Goal: Task Accomplishment & Management: Manage account settings

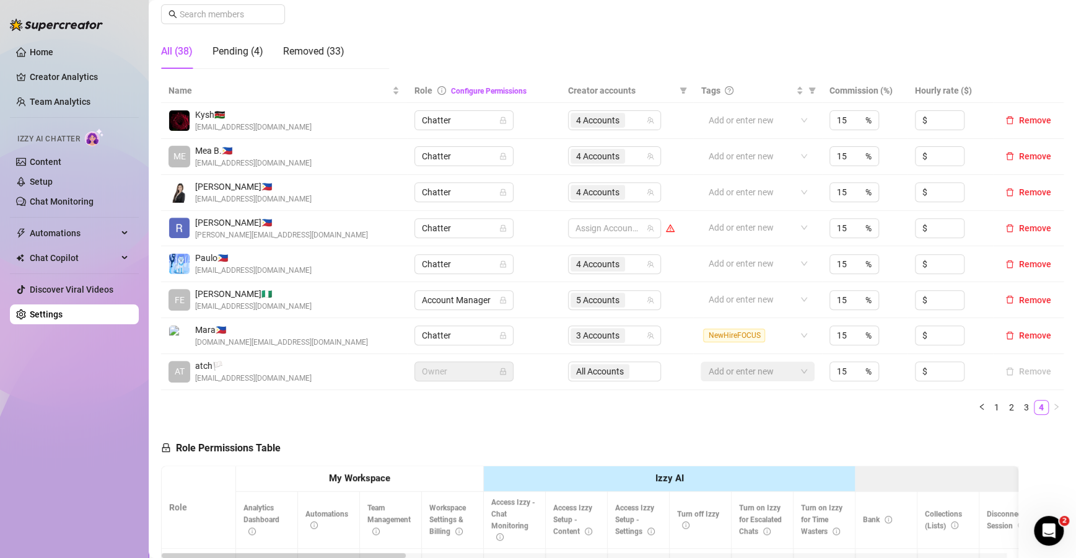
scroll to position [108, 0]
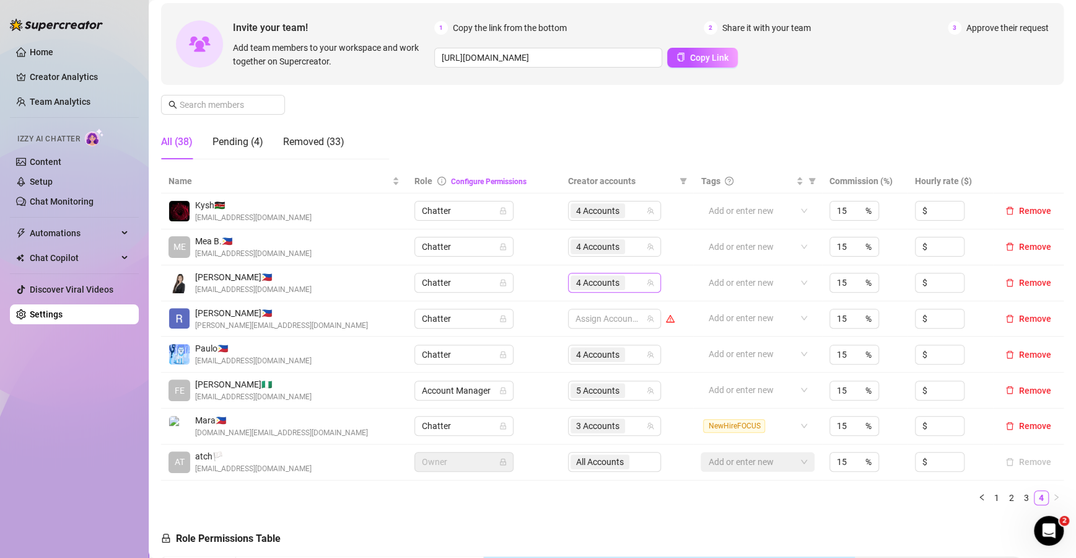
click at [647, 281] on icon "team" at bounding box center [650, 282] width 7 height 7
click at [628, 284] on input "search" at bounding box center [629, 282] width 2 height 15
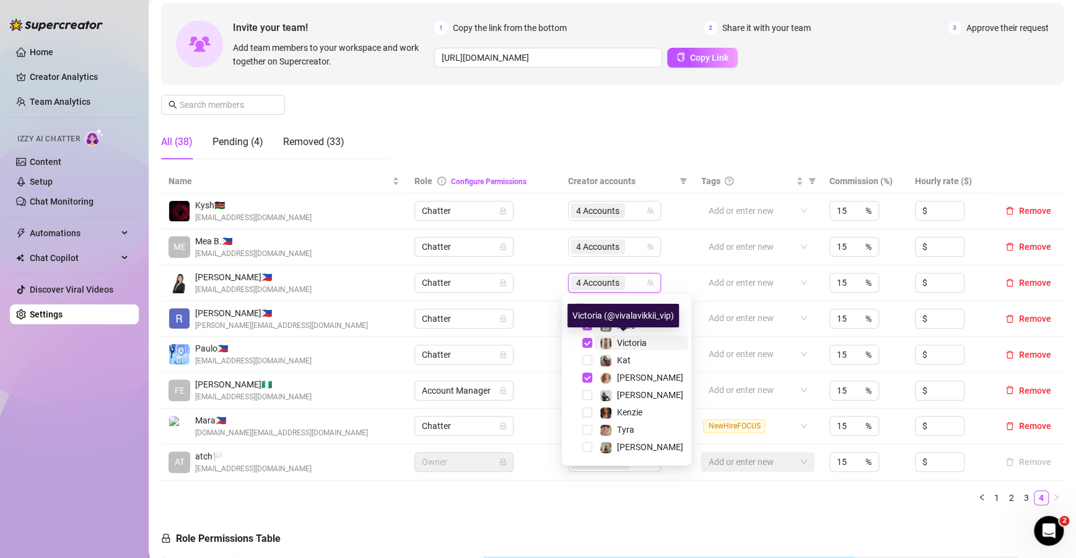
click at [612, 344] on div "Victoria" at bounding box center [623, 342] width 47 height 15
click at [613, 327] on div "Kleio" at bounding box center [618, 325] width 36 height 15
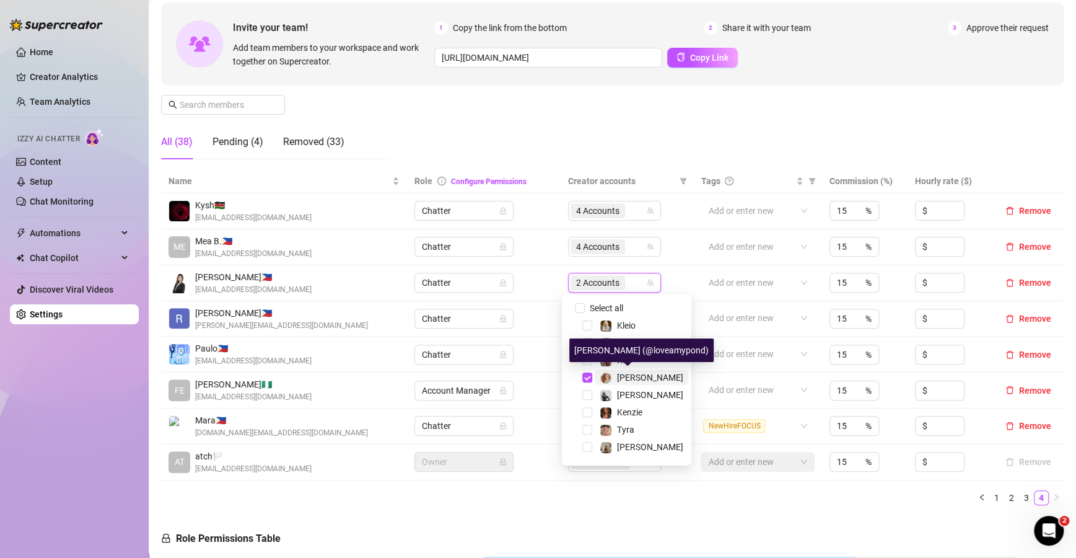
click at [621, 370] on div "[PERSON_NAME]" at bounding box center [650, 377] width 66 height 15
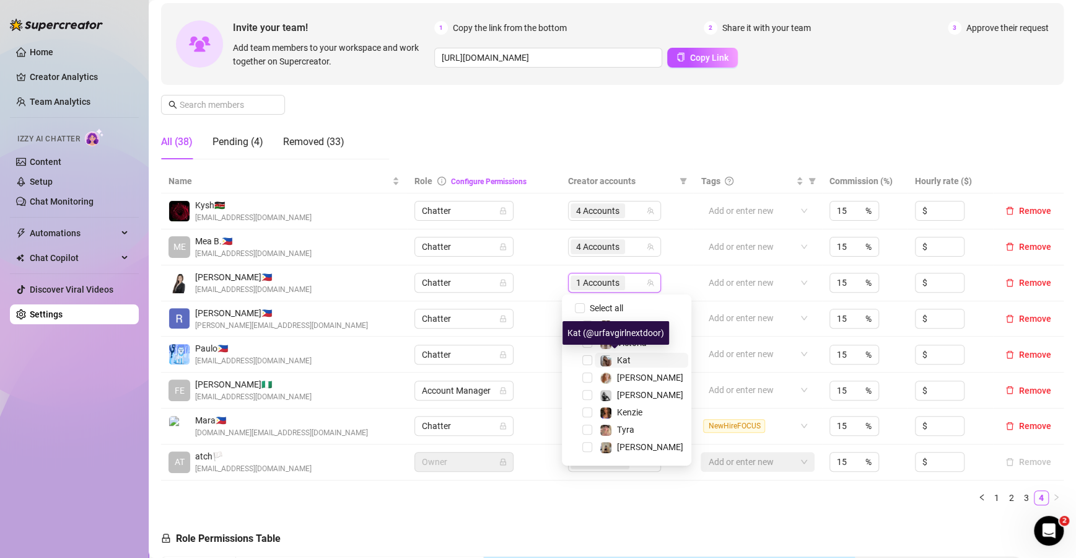
click at [618, 358] on span "Kat" at bounding box center [624, 360] width 14 height 10
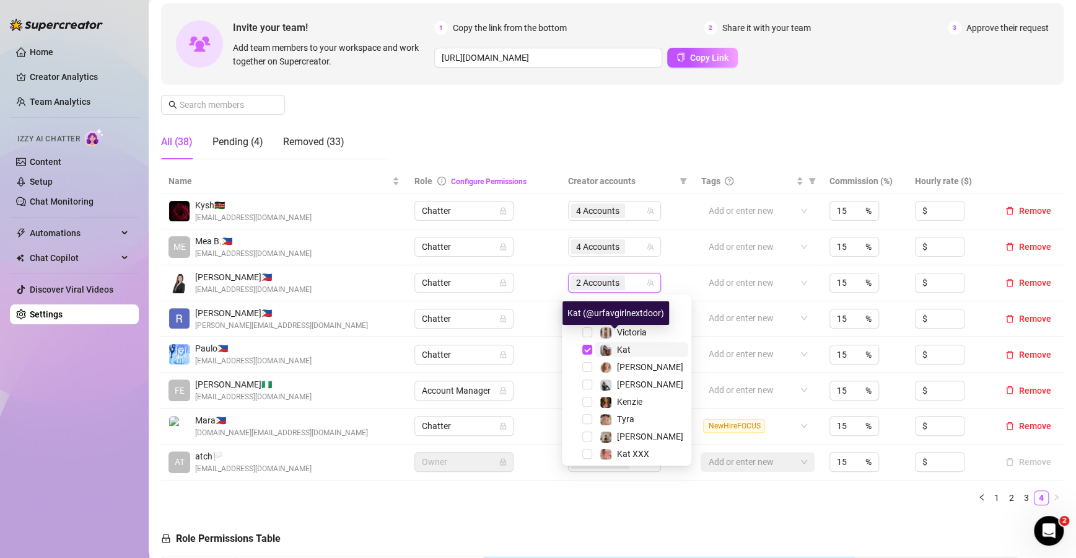
scroll to position [24, 0]
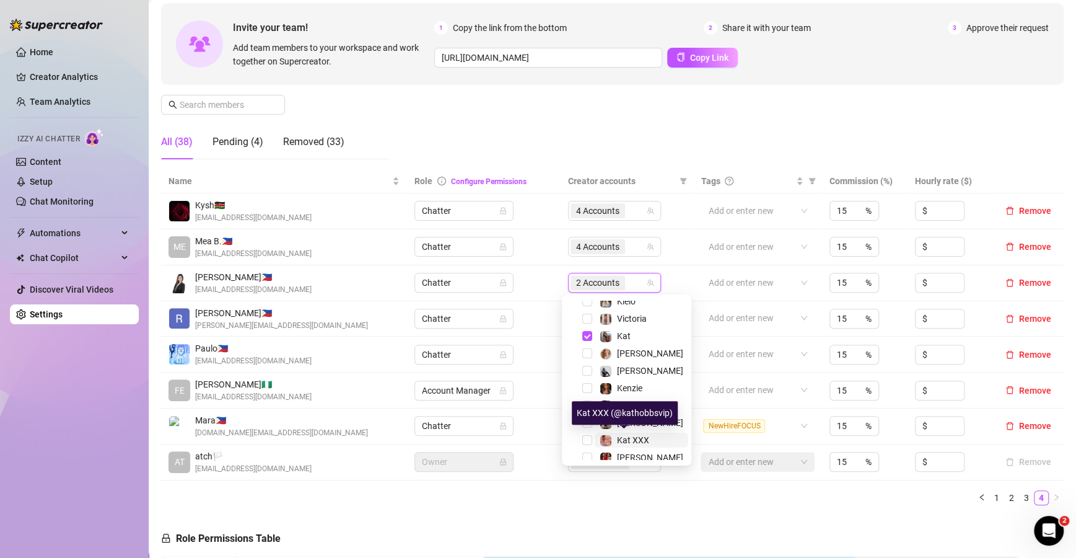
click at [620, 439] on span "Kat XXX" at bounding box center [633, 440] width 32 height 10
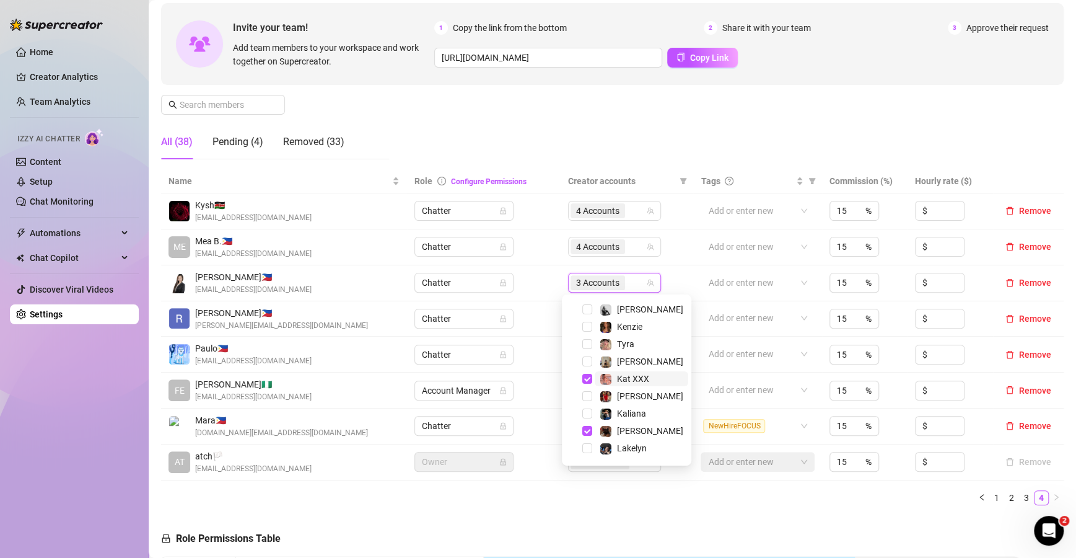
scroll to position [89, 0]
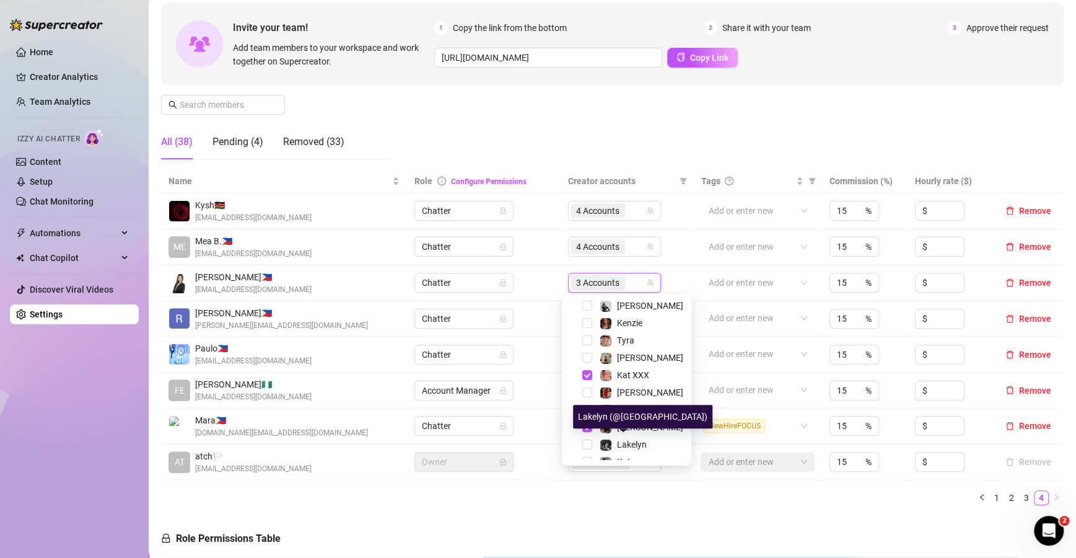
click at [620, 424] on div "Lakelyn (@[GEOGRAPHIC_DATA])" at bounding box center [642, 417] width 139 height 24
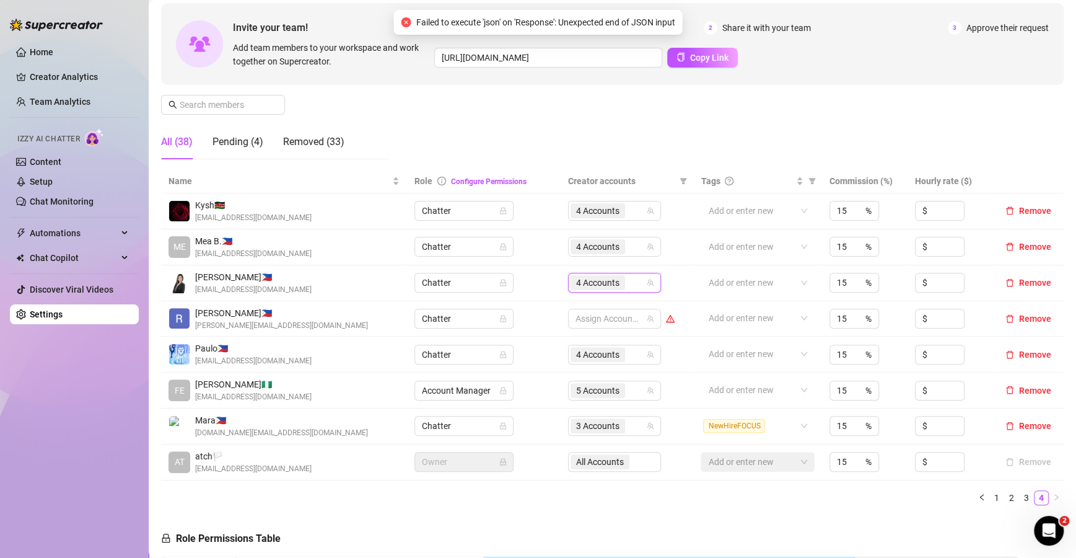
scroll to position [17, 0]
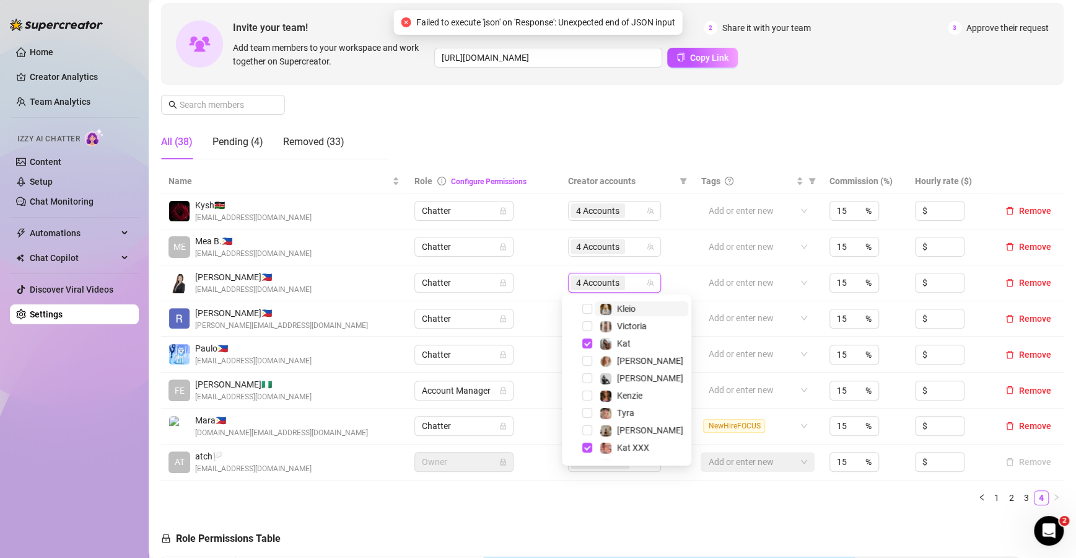
click at [620, 279] on div "4 Accounts" at bounding box center [599, 282] width 57 height 17
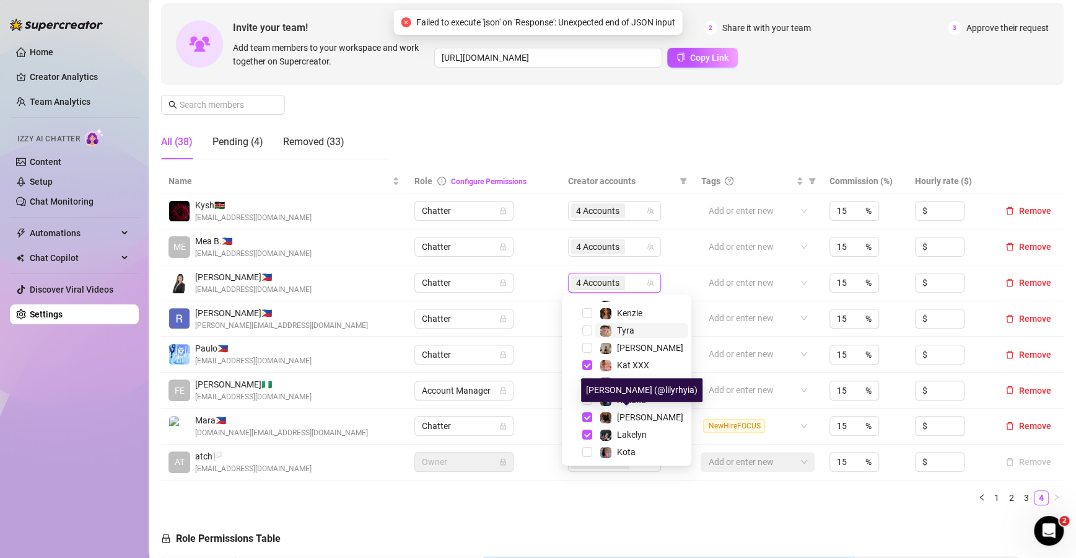
scroll to position [99, 0]
click at [624, 418] on span "[PERSON_NAME]" at bounding box center [650, 417] width 66 height 10
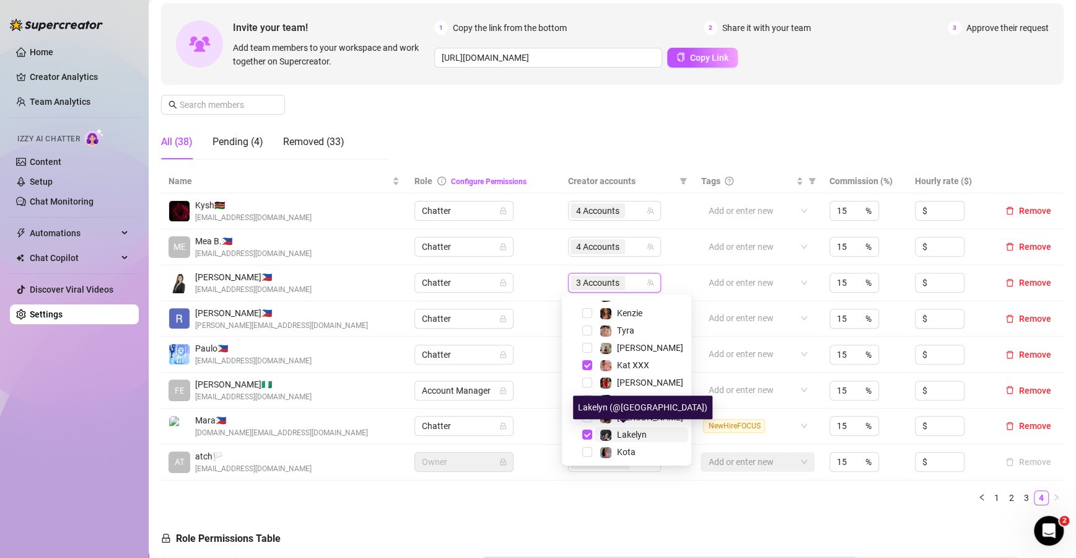
click at [624, 430] on span "Lakelyn" at bounding box center [632, 434] width 30 height 10
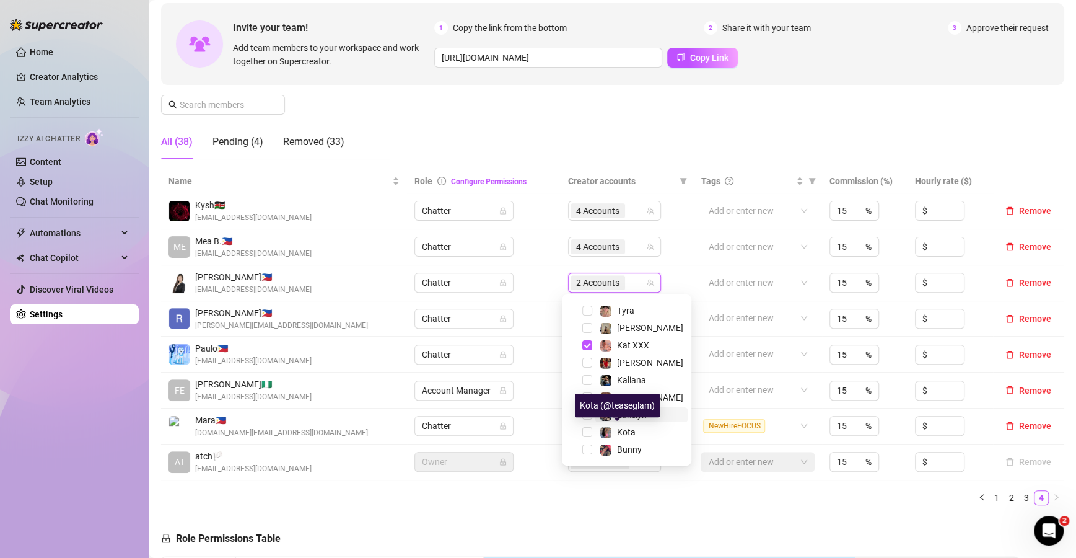
scroll to position [118, 0]
click at [710, 497] on ul "1 2 3 4" at bounding box center [612, 497] width 903 height 15
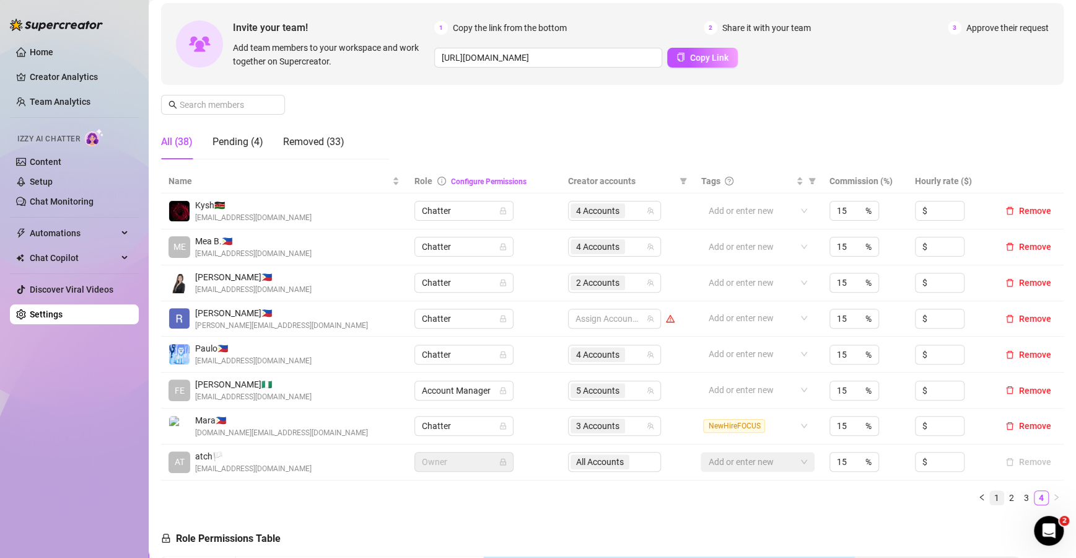
click at [990, 497] on link "1" at bounding box center [997, 498] width 14 height 14
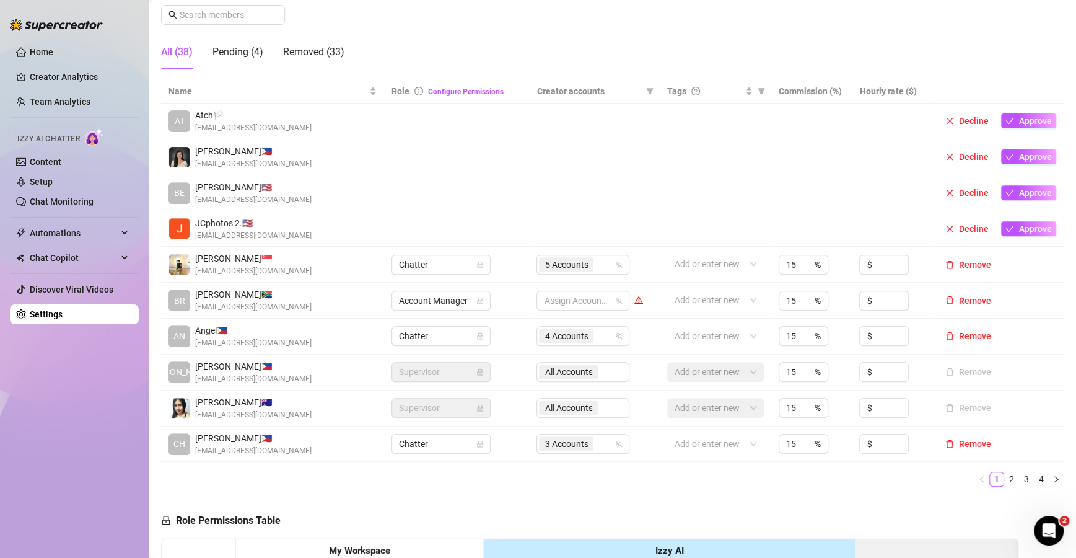
scroll to position [201, 0]
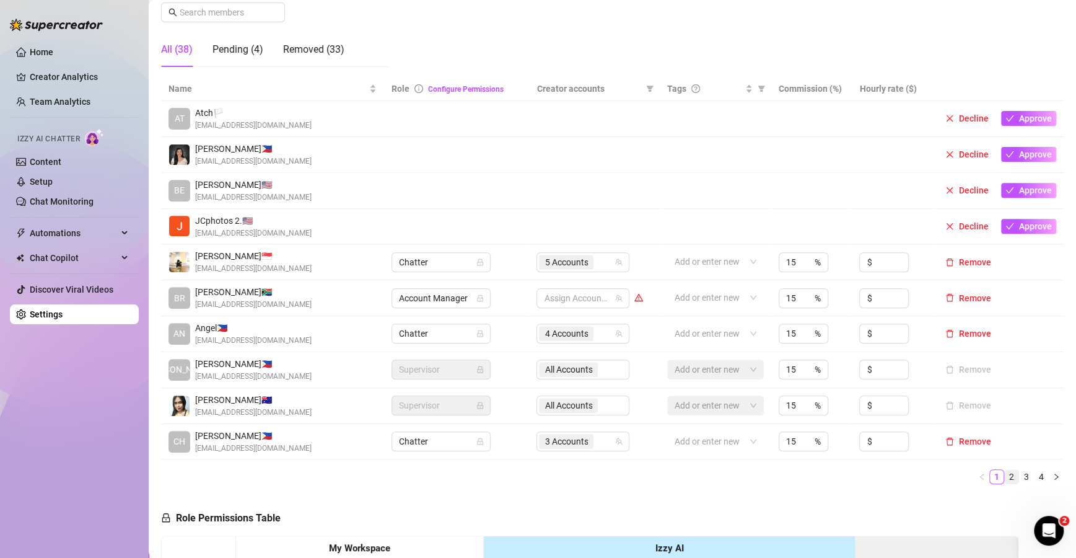
click at [1005, 478] on link "2" at bounding box center [1012, 477] width 14 height 14
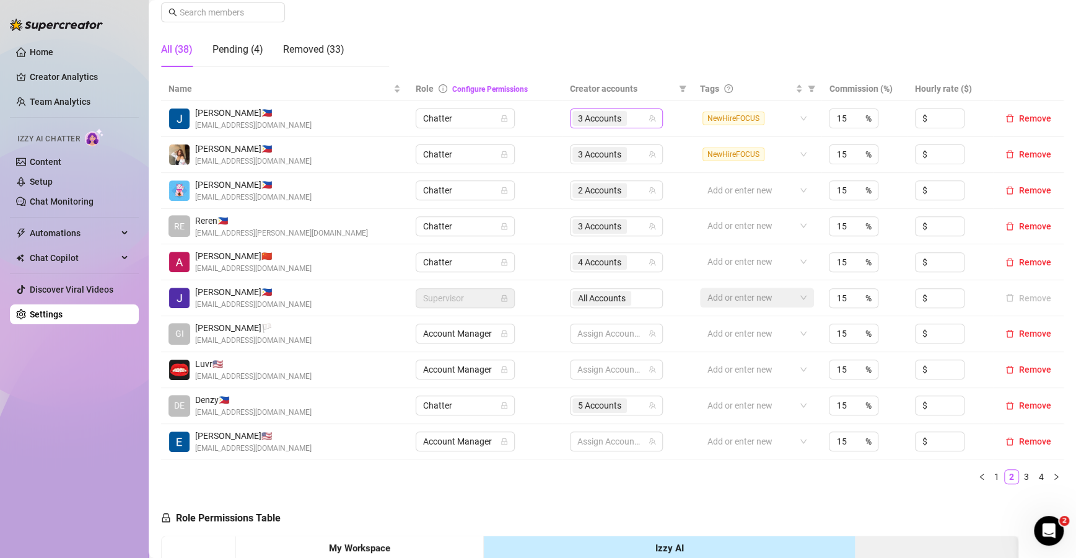
click at [628, 119] on div "3 Accounts" at bounding box center [609, 118] width 75 height 17
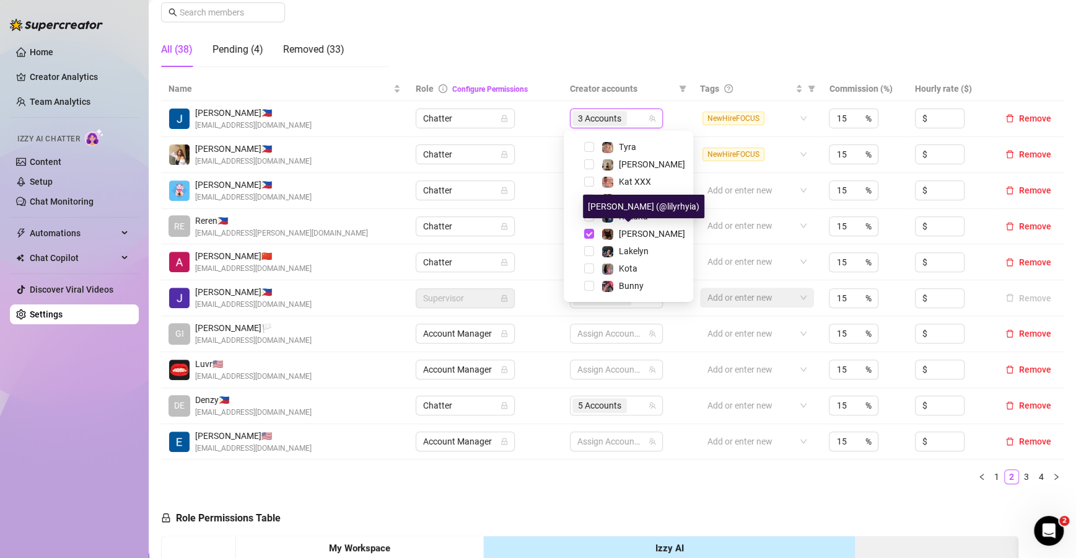
scroll to position [118, 0]
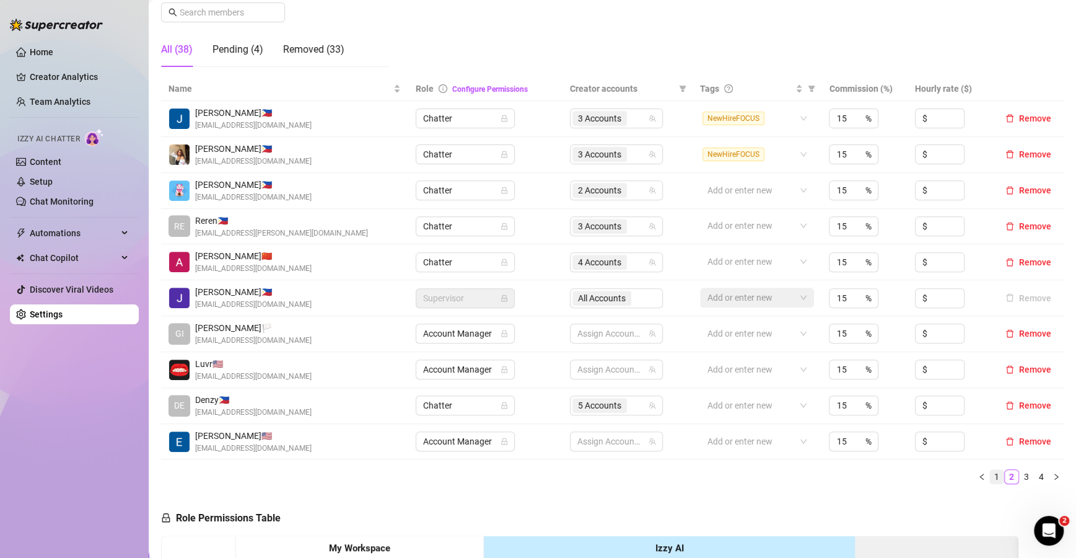
click at [990, 476] on link "1" at bounding box center [997, 477] width 14 height 14
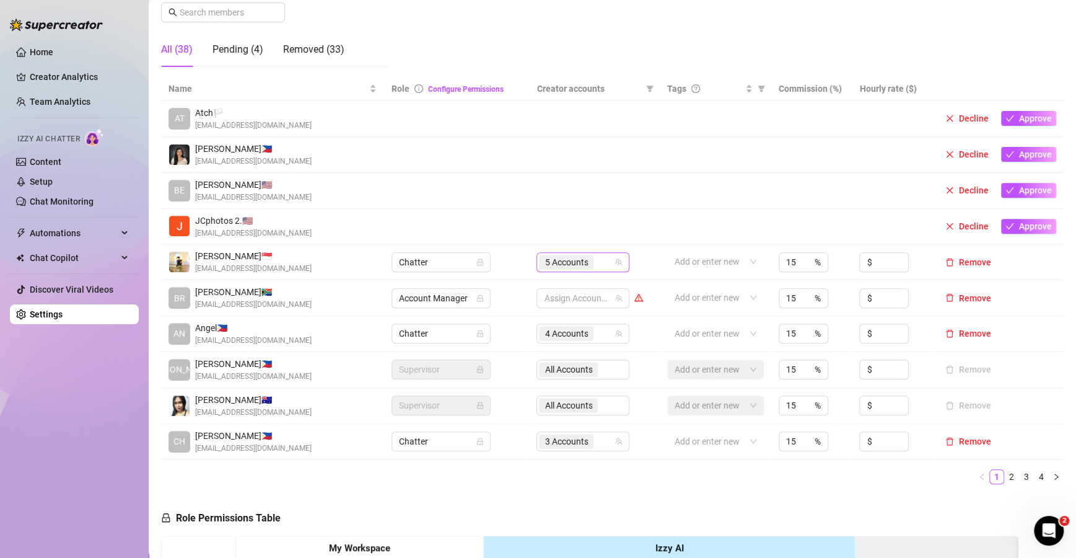
click at [599, 264] on div "5 Accounts" at bounding box center [576, 261] width 75 height 17
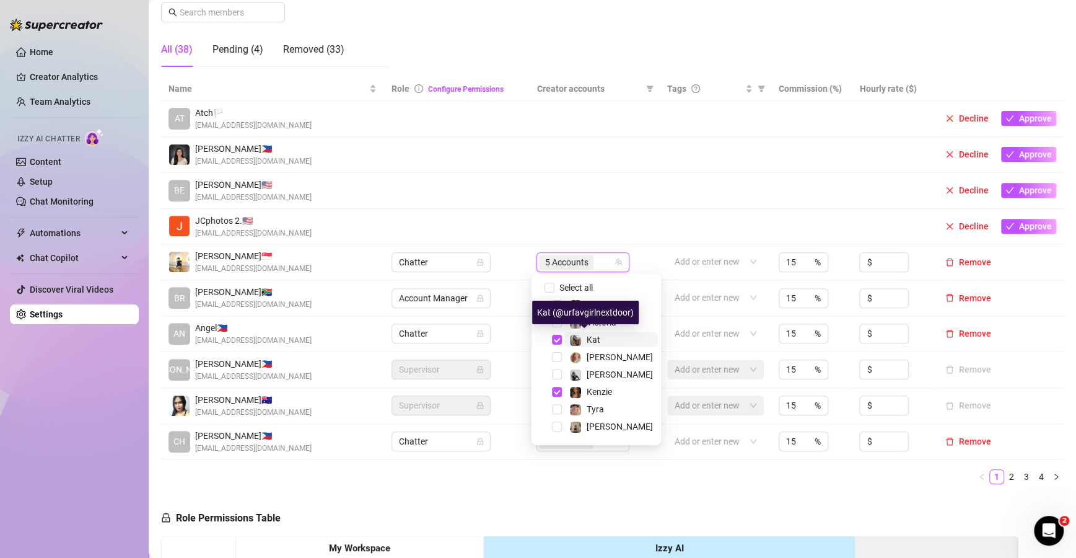
click at [587, 341] on span "Kat" at bounding box center [594, 340] width 14 height 10
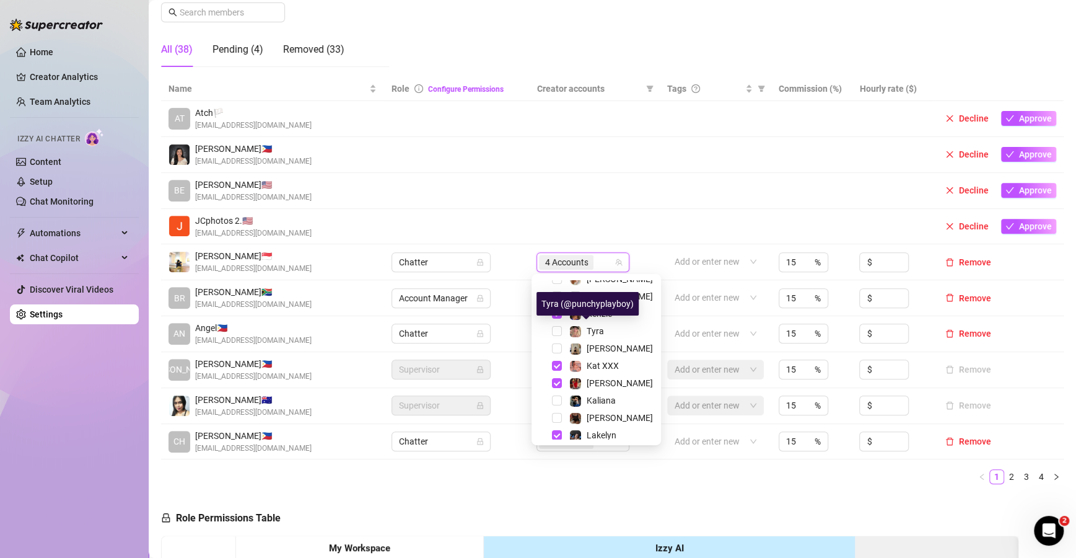
scroll to position [79, 0]
click at [587, 366] on span "Kat XXX" at bounding box center [603, 365] width 32 height 10
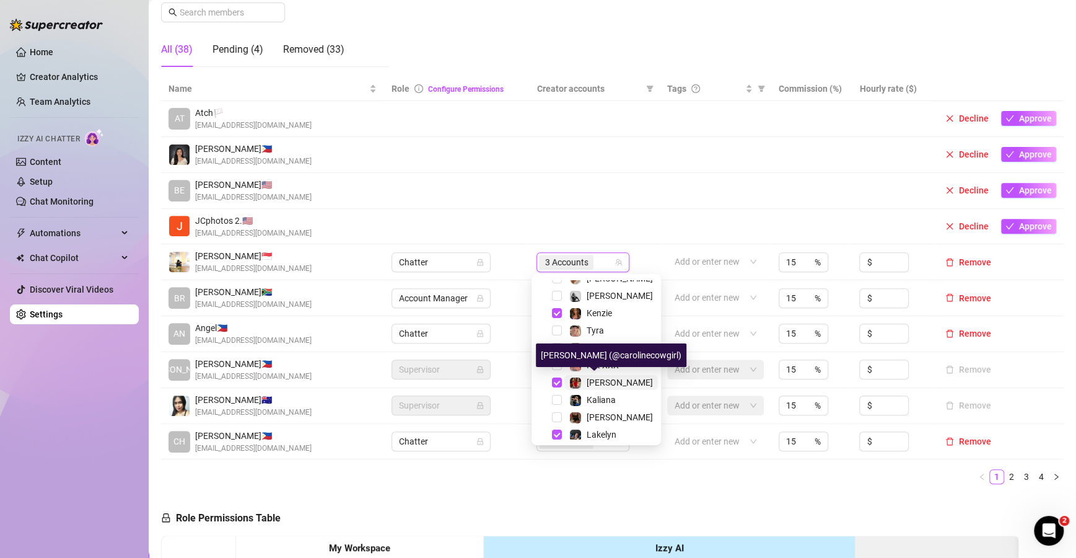
click at [600, 381] on span "[PERSON_NAME]" at bounding box center [620, 382] width 66 height 10
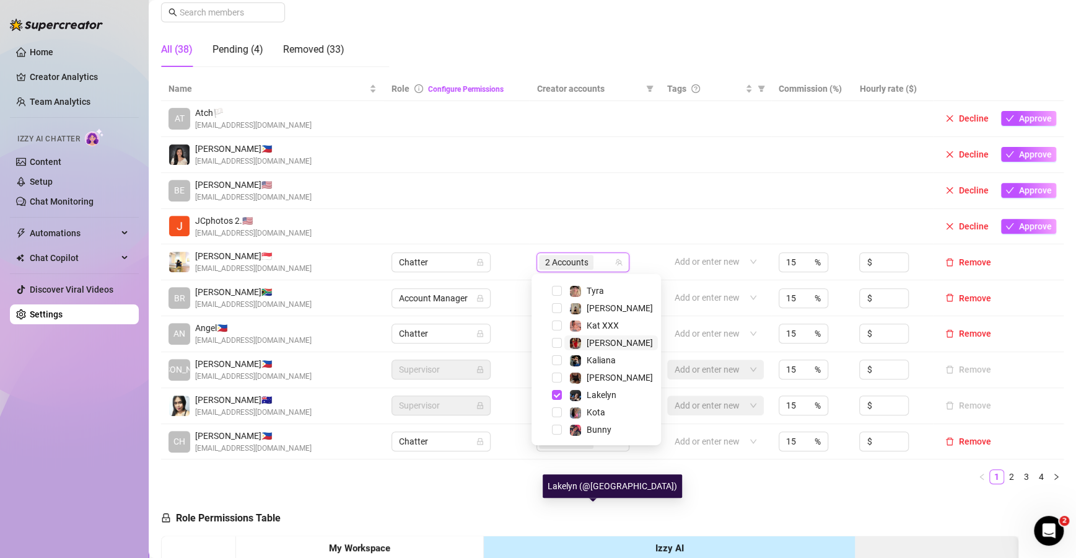
scroll to position [0, 0]
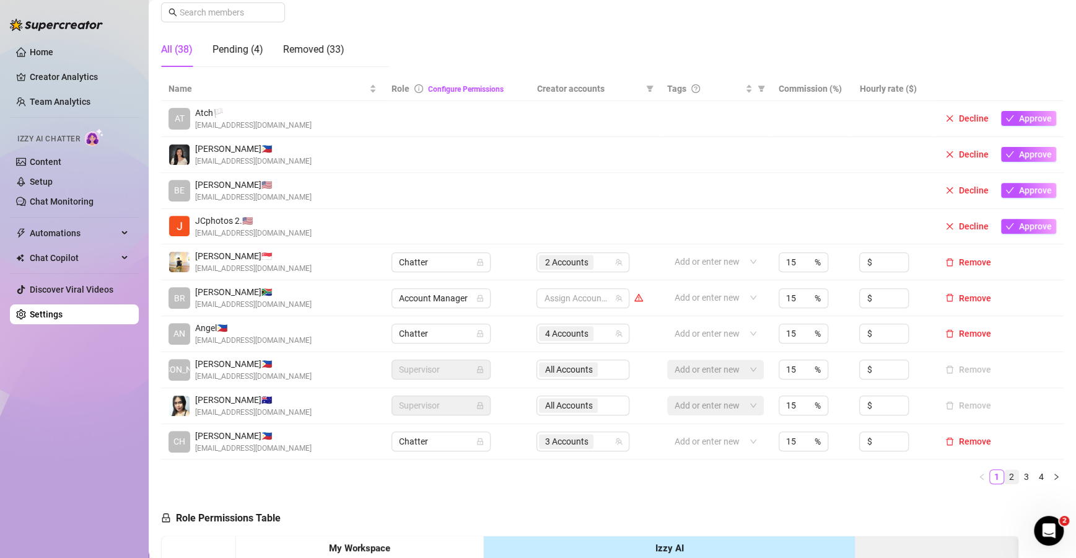
click at [1005, 473] on link "2" at bounding box center [1012, 477] width 14 height 14
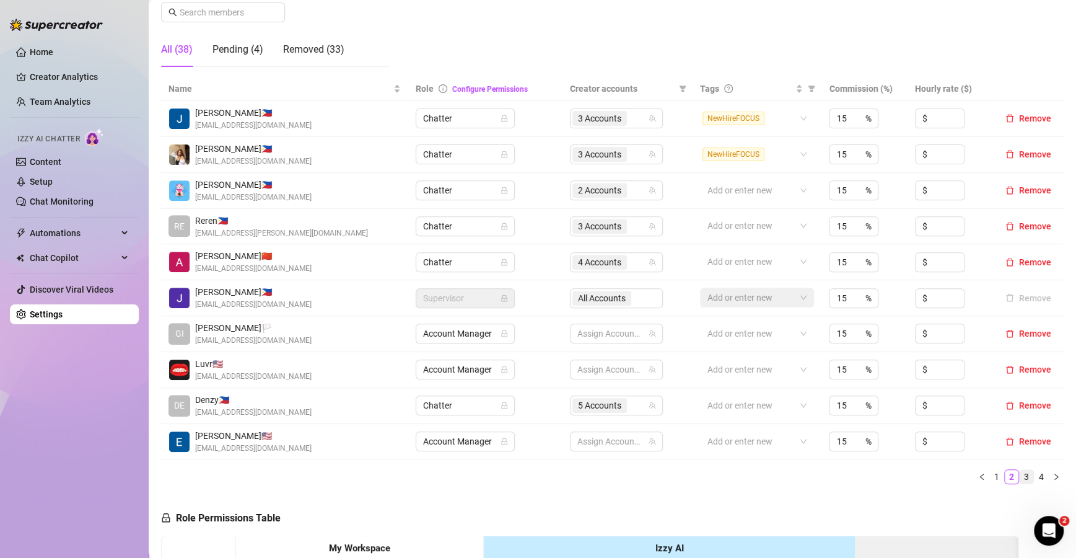
click at [1020, 471] on link "3" at bounding box center [1027, 477] width 14 height 14
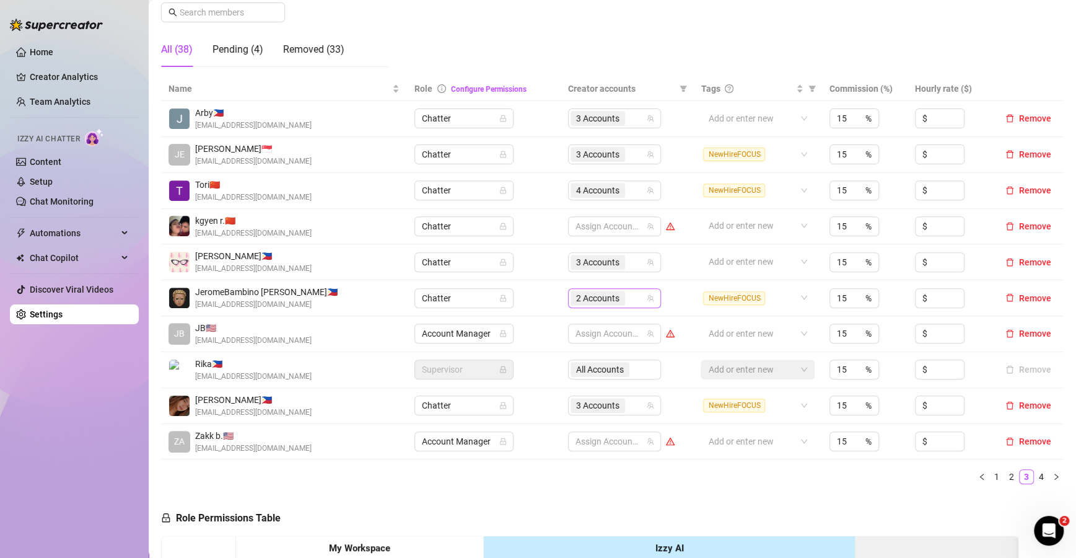
click at [634, 297] on div "2 Accounts" at bounding box center [608, 297] width 75 height 17
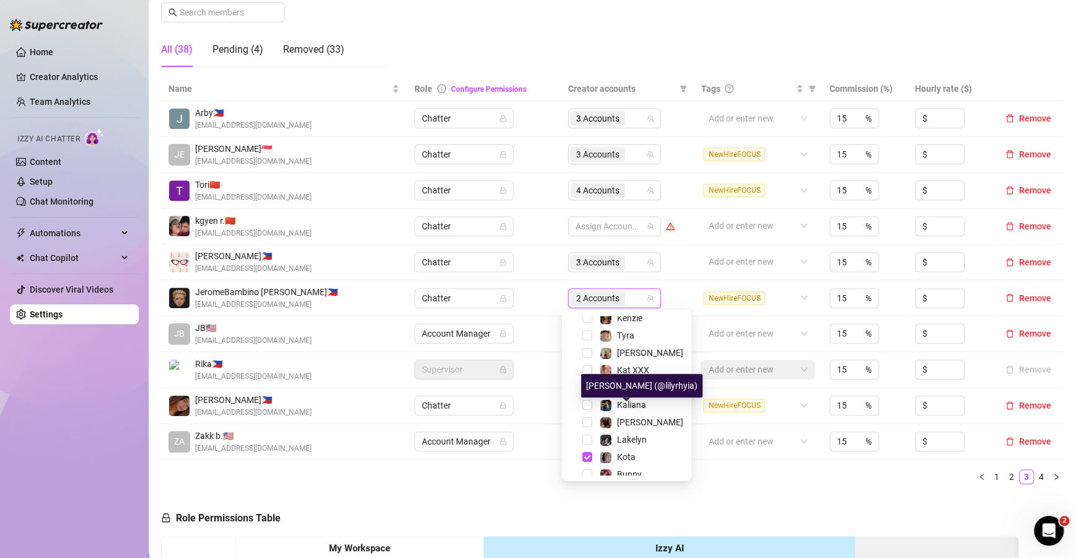
scroll to position [119, 0]
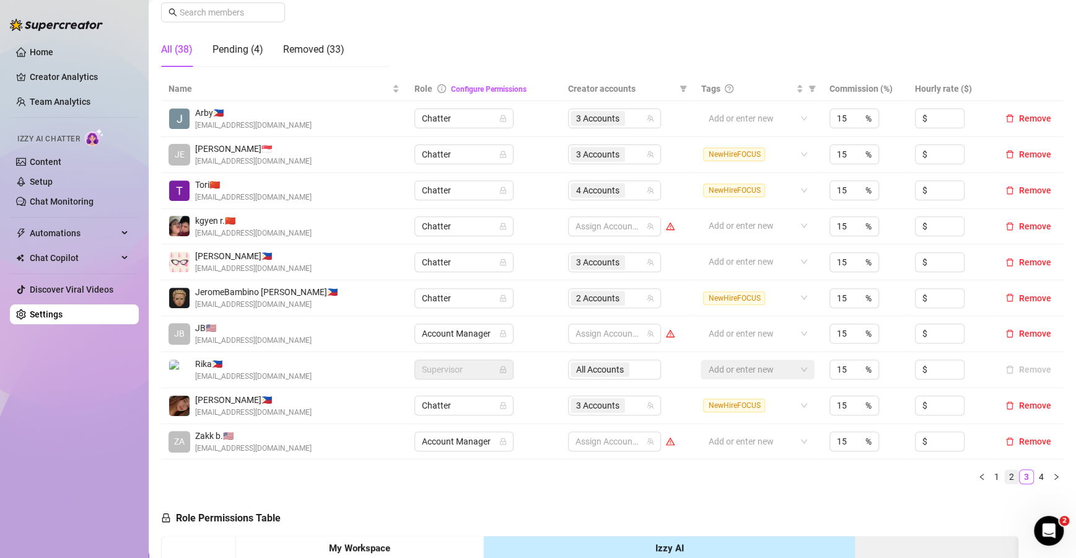
click at [1005, 476] on link "2" at bounding box center [1012, 477] width 14 height 14
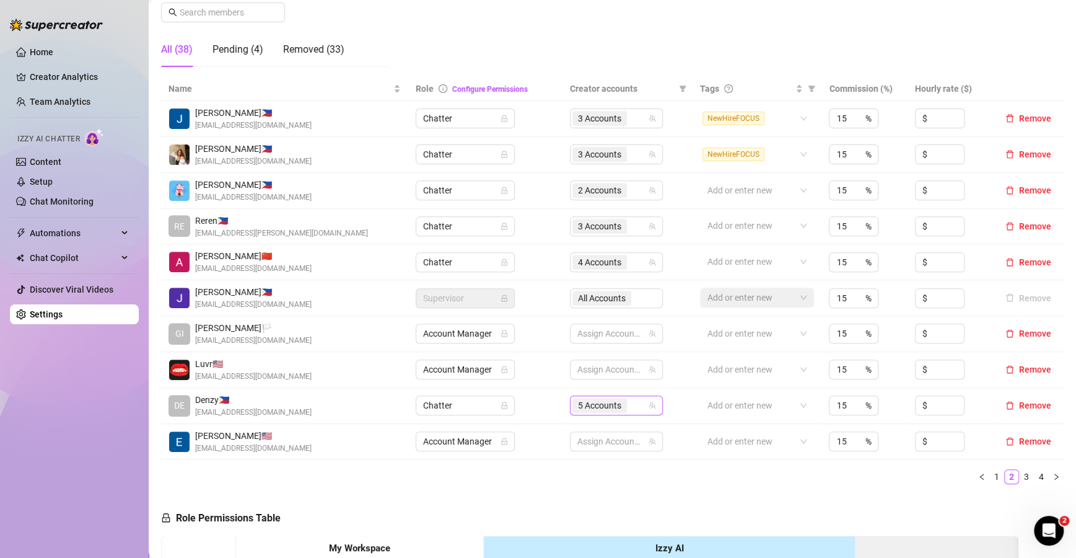
click at [629, 403] on div "5 Accounts" at bounding box center [609, 405] width 75 height 17
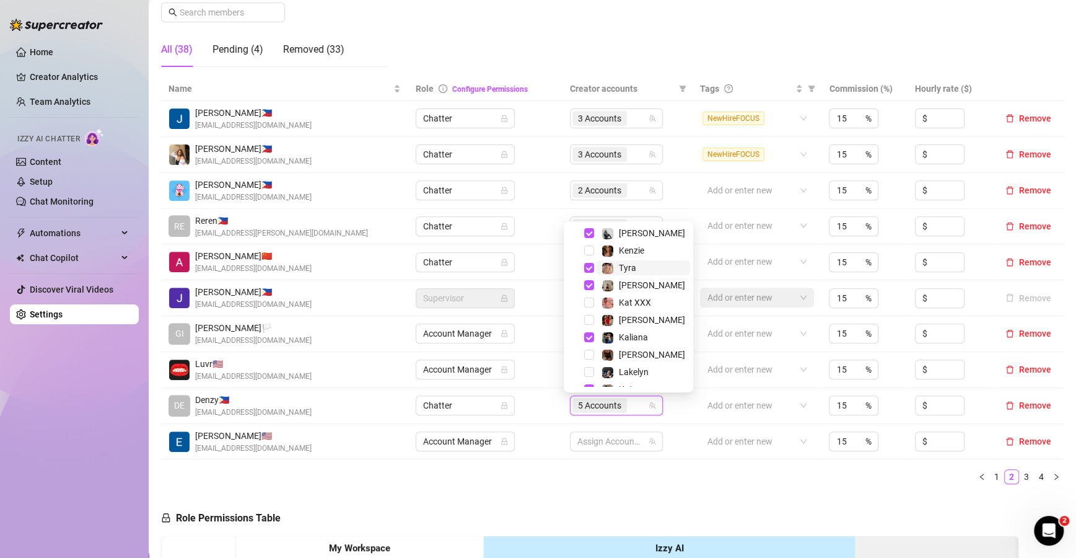
scroll to position [95, 0]
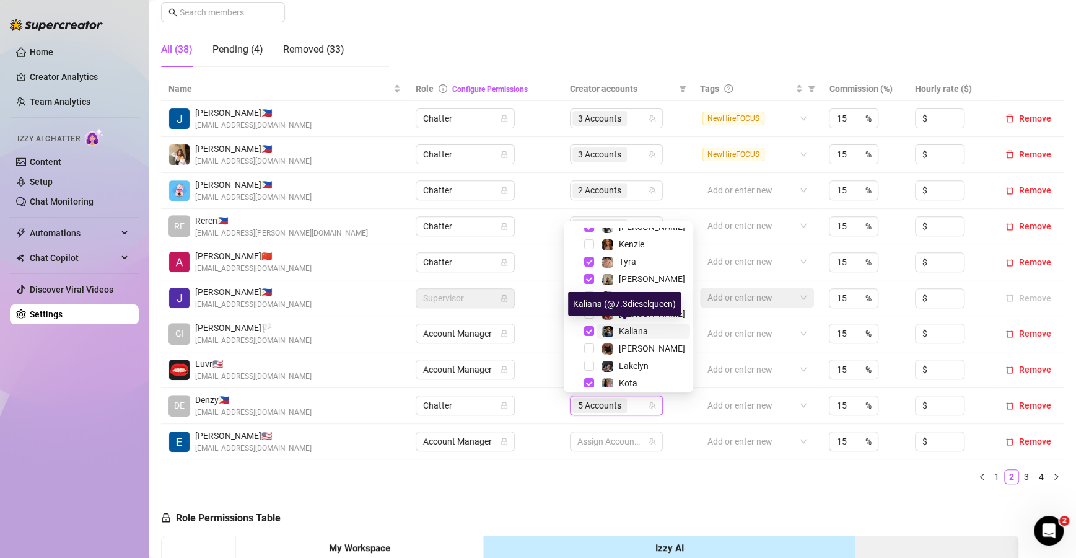
click at [618, 330] on div "Kaliana" at bounding box center [625, 330] width 46 height 15
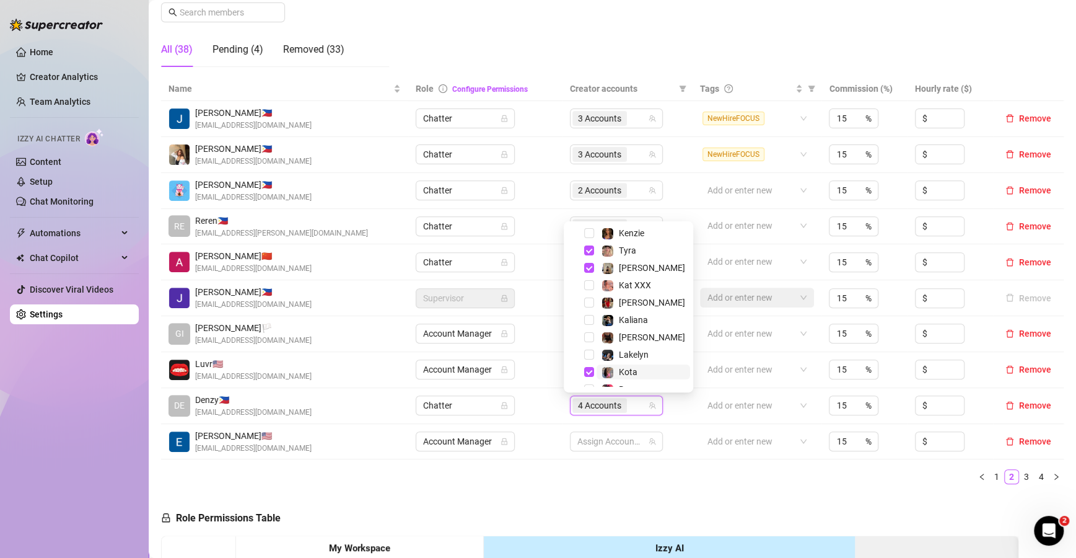
scroll to position [105, 0]
click at [626, 377] on div "Kota" at bounding box center [628, 373] width 19 height 15
click at [628, 380] on div "Kota" at bounding box center [628, 373] width 123 height 15
click at [696, 471] on ul "1 2 3 4" at bounding box center [612, 476] width 903 height 15
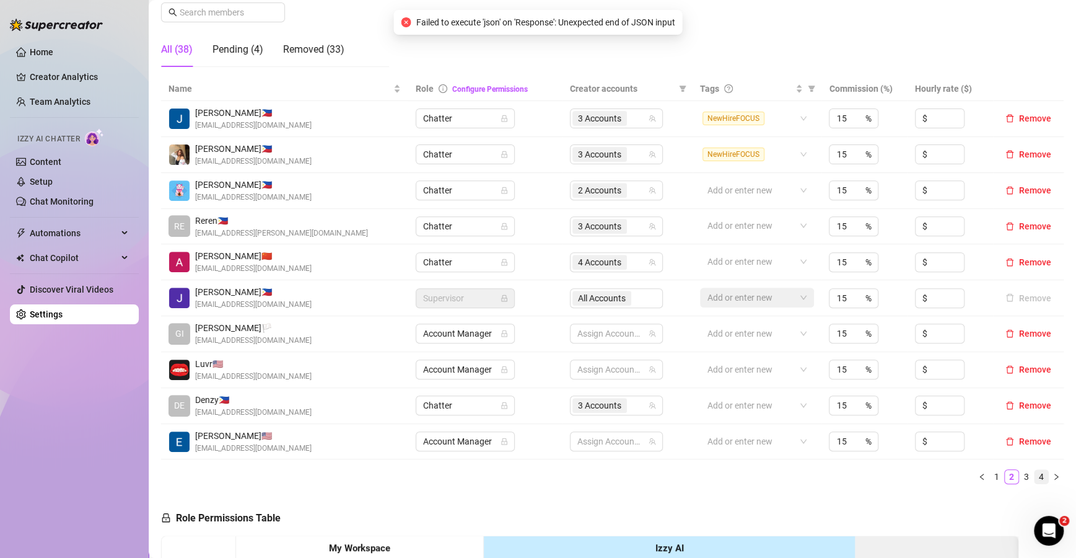
click at [1035, 478] on link "4" at bounding box center [1042, 477] width 14 height 14
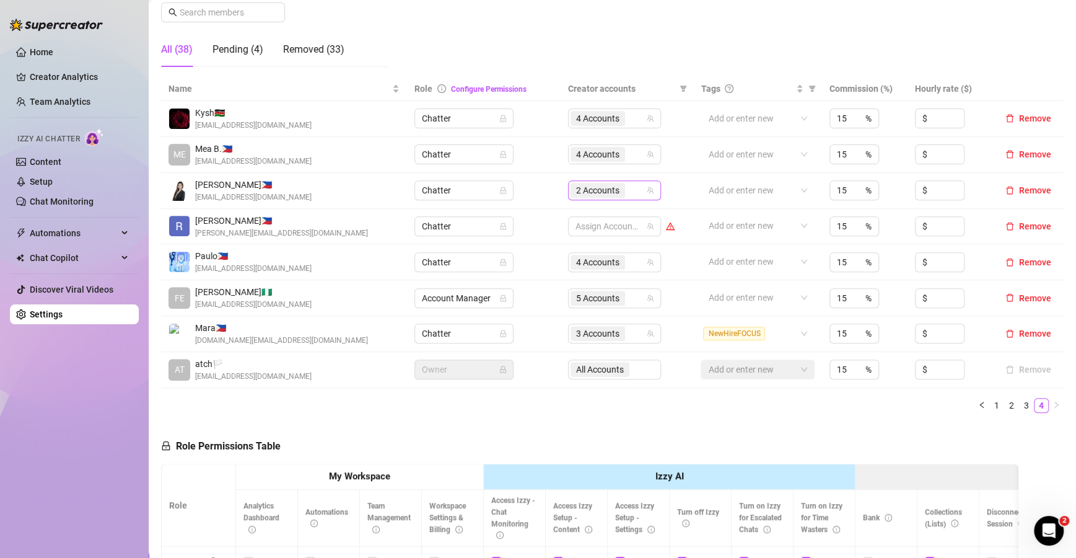
click at [624, 195] on div "2 Accounts" at bounding box center [608, 190] width 75 height 17
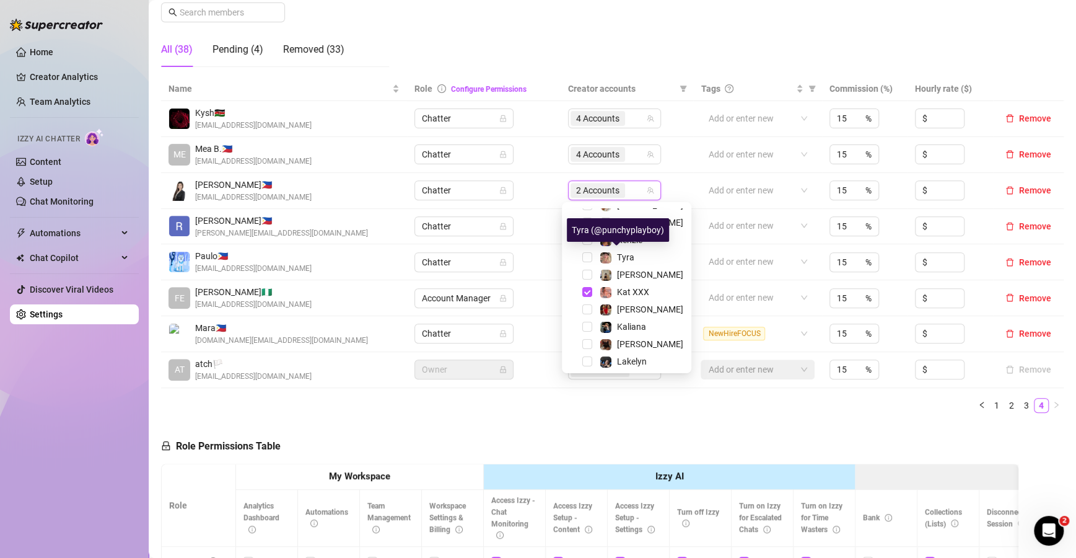
scroll to position [118, 0]
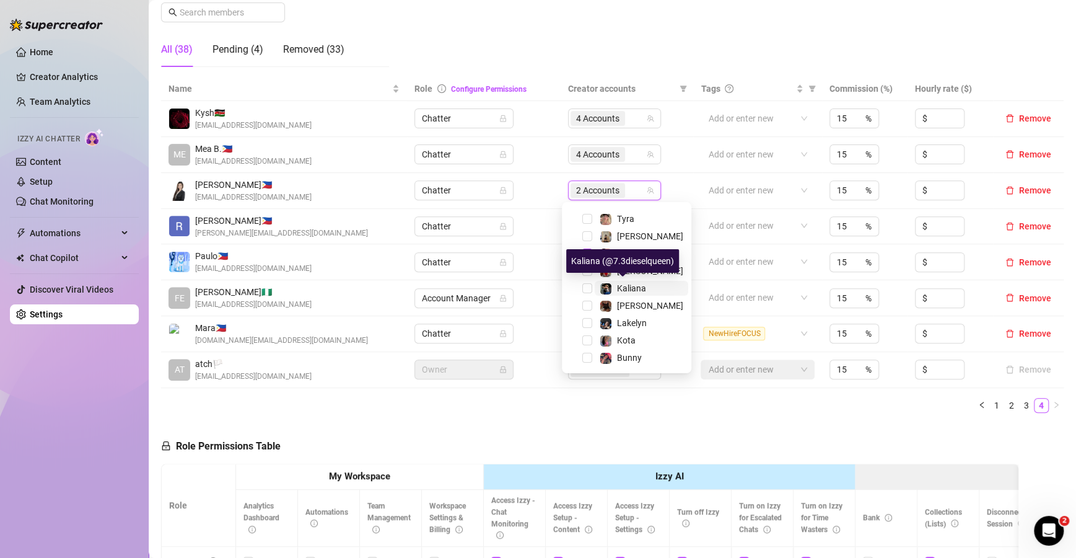
click at [614, 290] on div "Kaliana" at bounding box center [623, 288] width 46 height 15
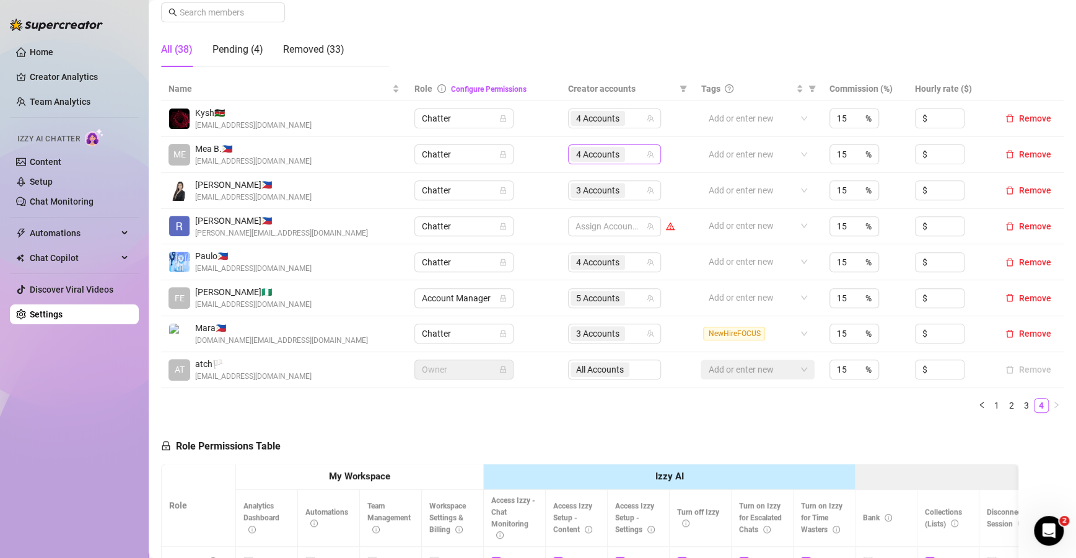
click at [630, 153] on div "4 Accounts" at bounding box center [608, 154] width 75 height 17
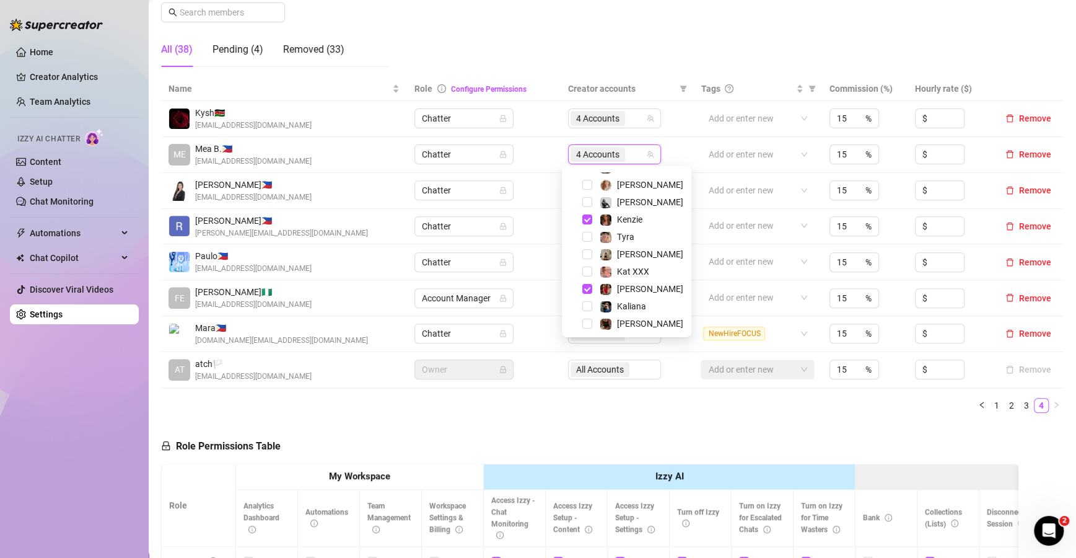
scroll to position [74, 0]
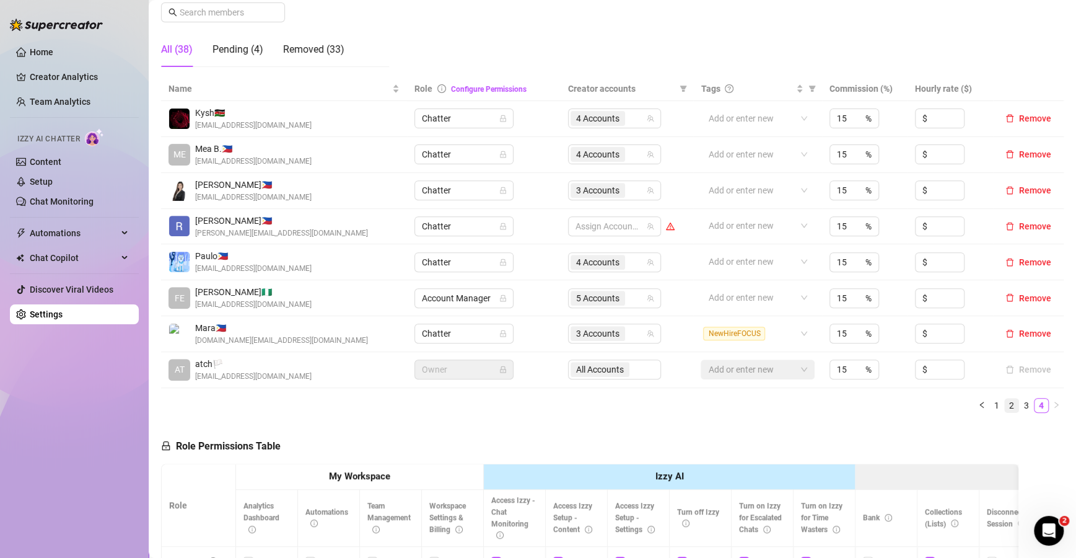
click at [1005, 406] on link "2" at bounding box center [1012, 405] width 14 height 14
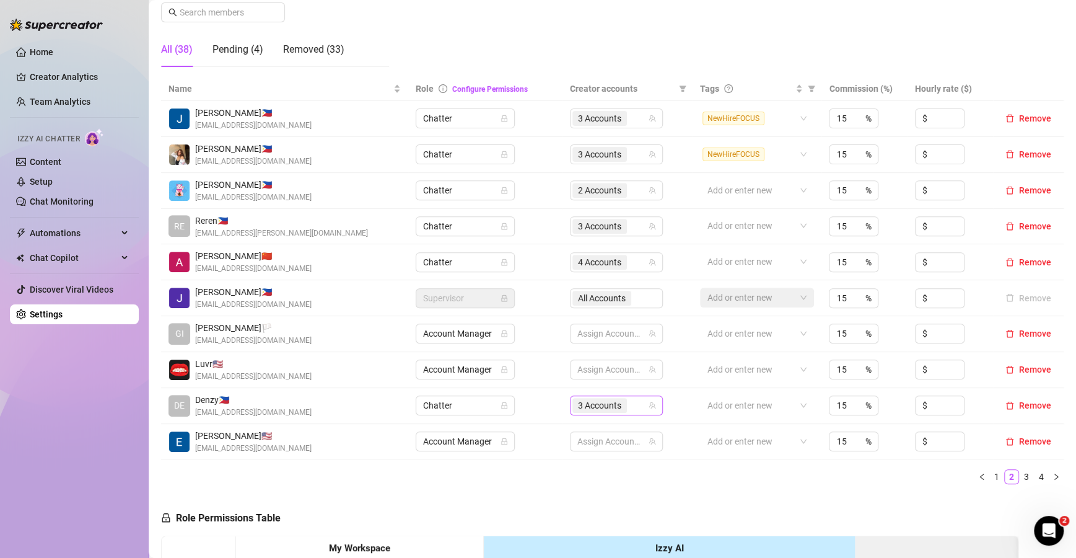
click at [635, 403] on div "3 Accounts" at bounding box center [609, 405] width 75 height 17
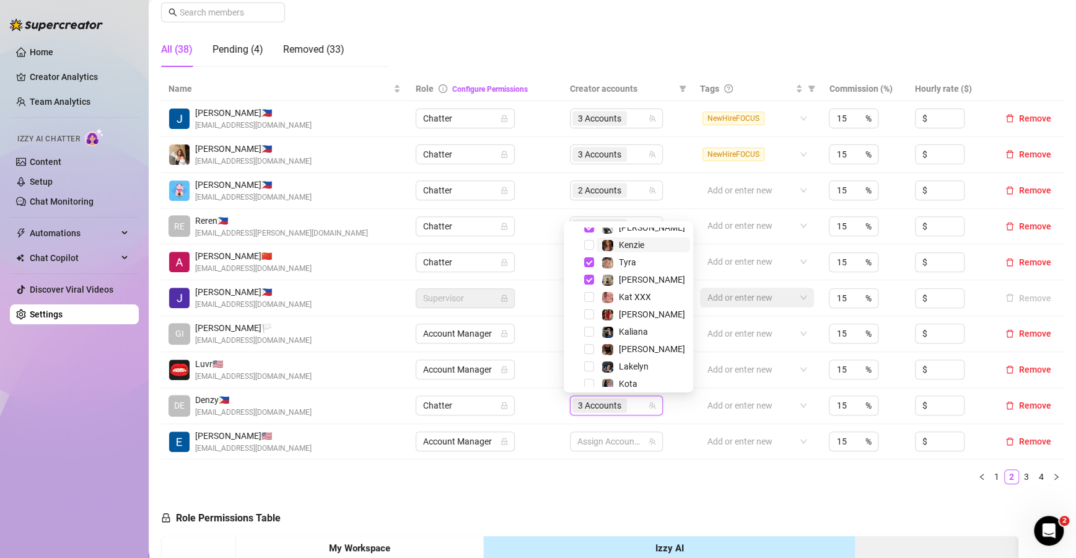
scroll to position [95, 0]
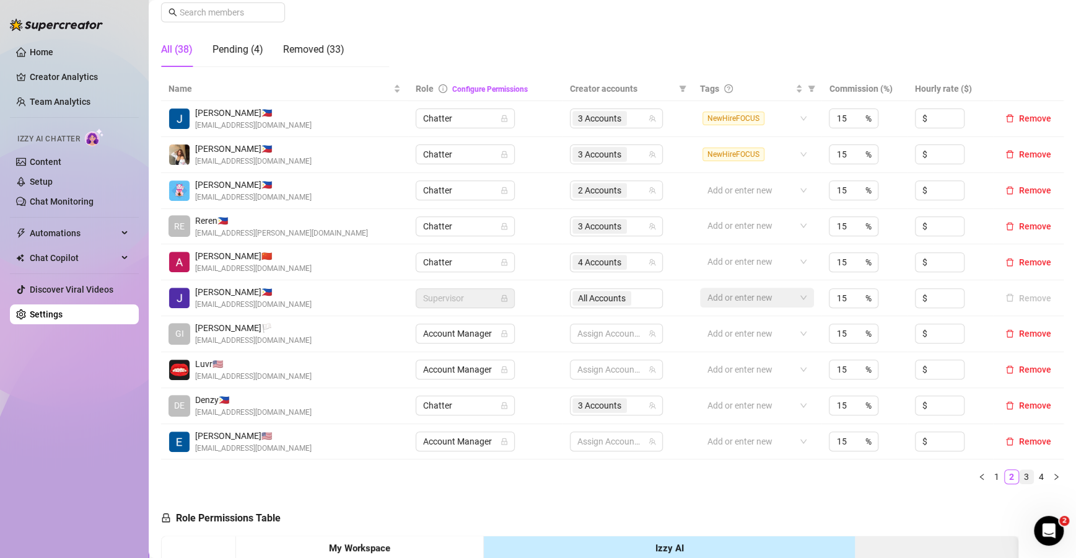
click at [1020, 479] on link "3" at bounding box center [1027, 477] width 14 height 14
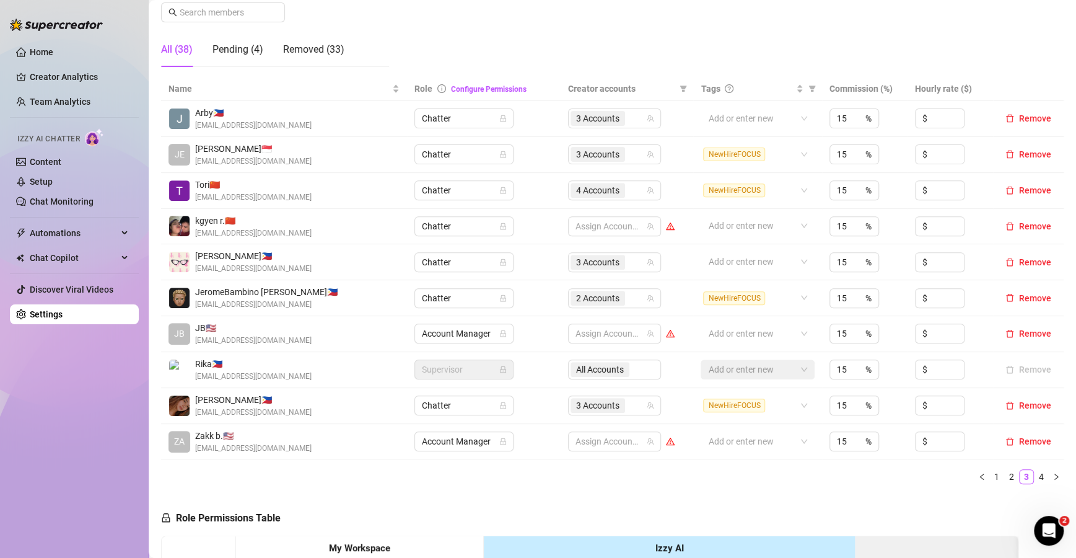
scroll to position [201, 0]
click at [647, 297] on icon "team" at bounding box center [650, 297] width 7 height 7
click at [628, 300] on div "2 Accounts" at bounding box center [608, 297] width 75 height 17
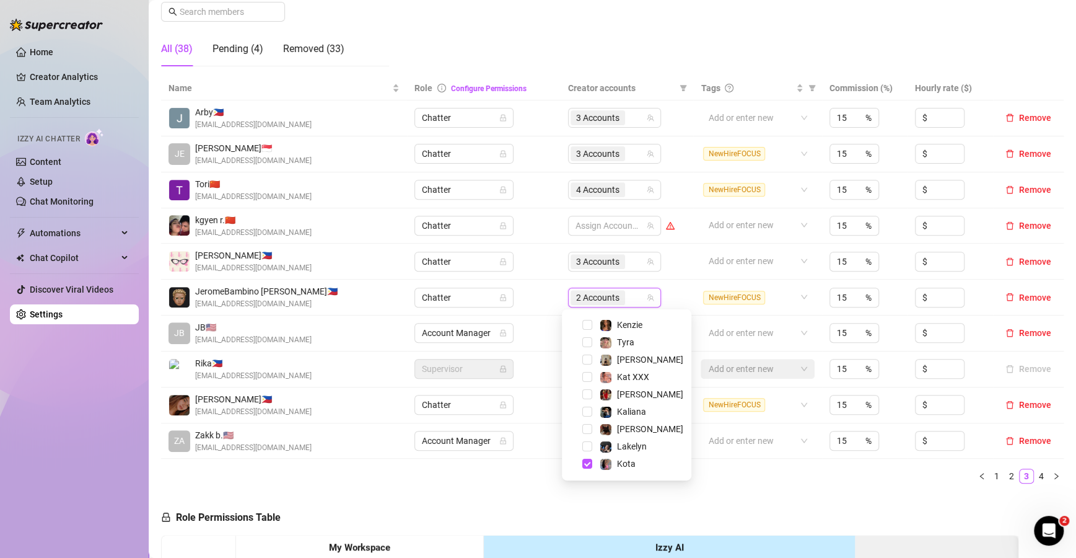
scroll to position [119, 0]
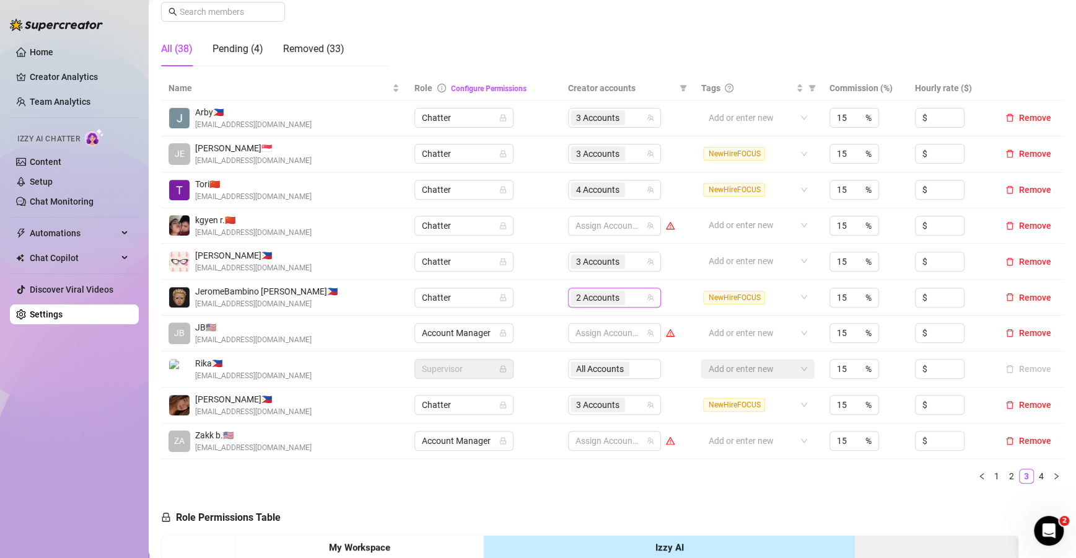
click at [672, 274] on td "3 Accounts" at bounding box center [627, 261] width 133 height 36
